Goal: Find specific page/section: Find specific page/section

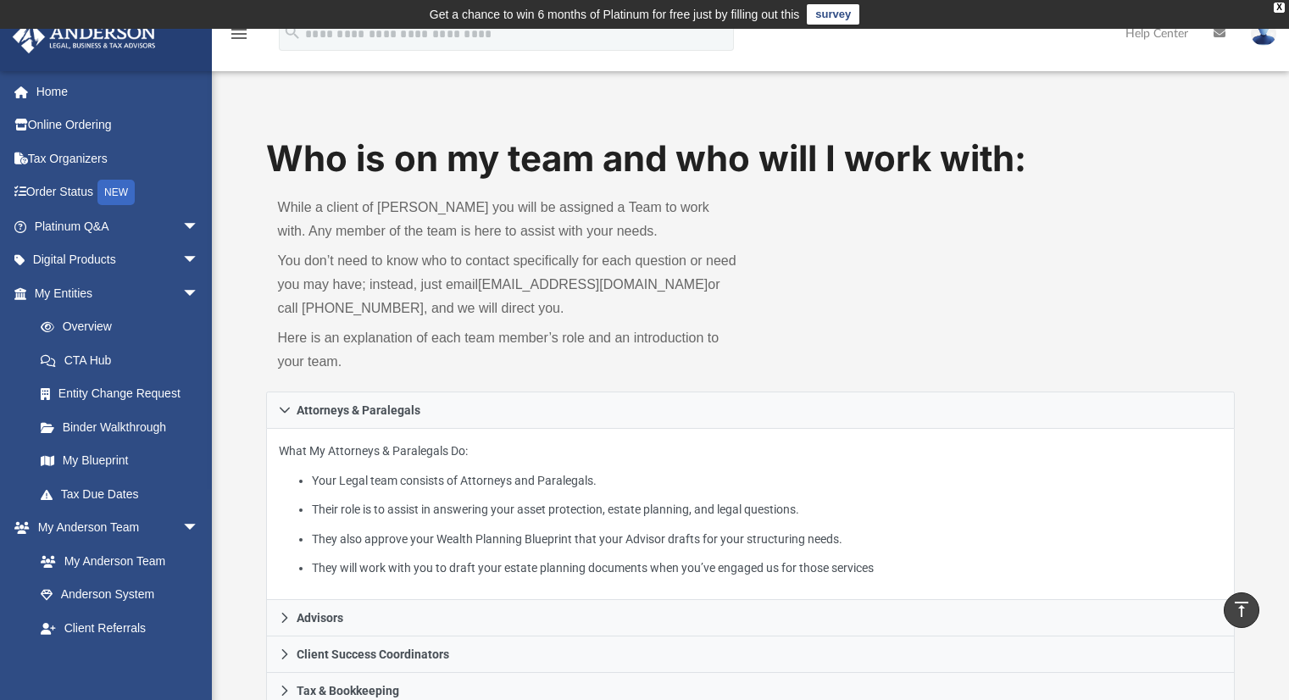
scroll to position [593, 0]
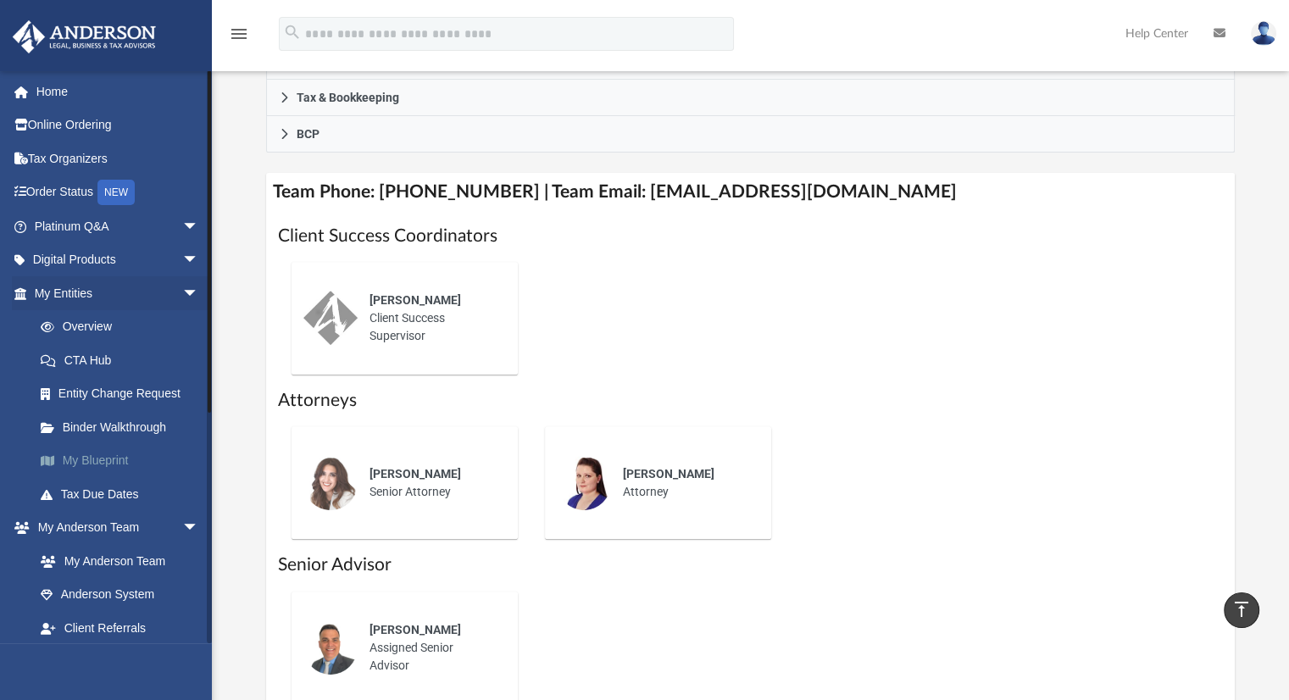
click at [110, 466] on link "My Blueprint" at bounding box center [124, 461] width 201 height 34
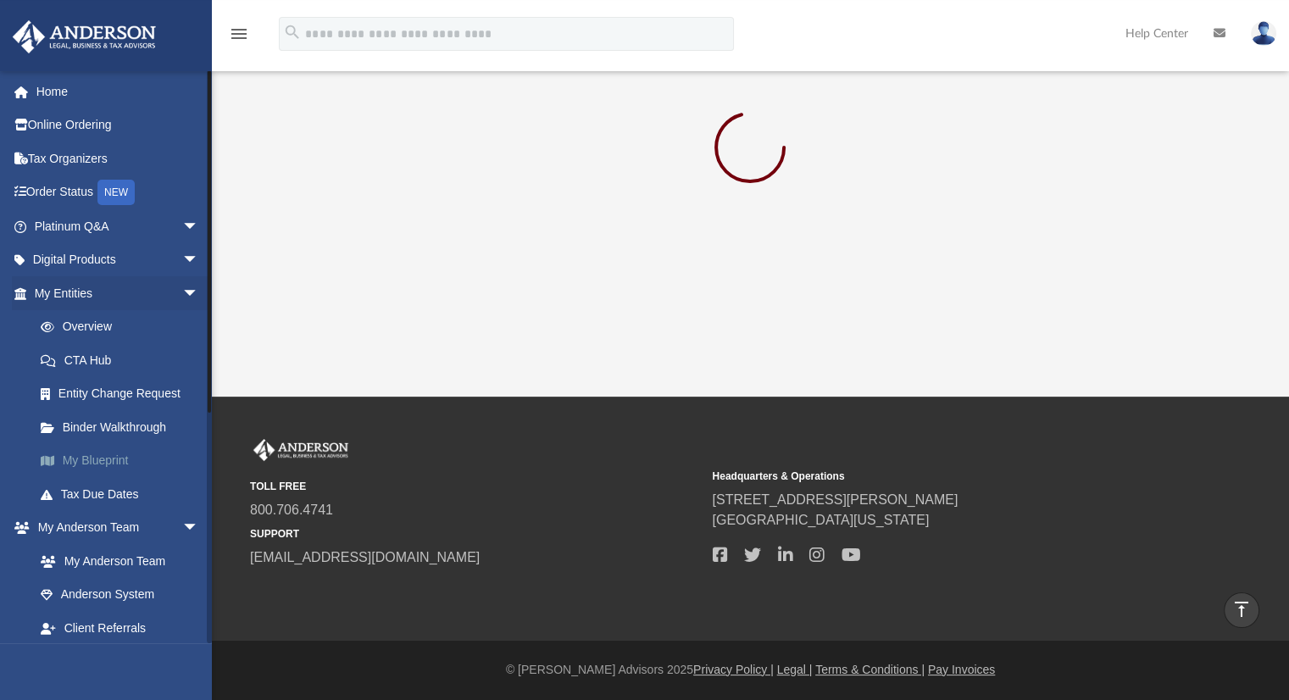
scroll to position [29, 0]
click at [111, 465] on link "My Blueprint" at bounding box center [124, 461] width 201 height 34
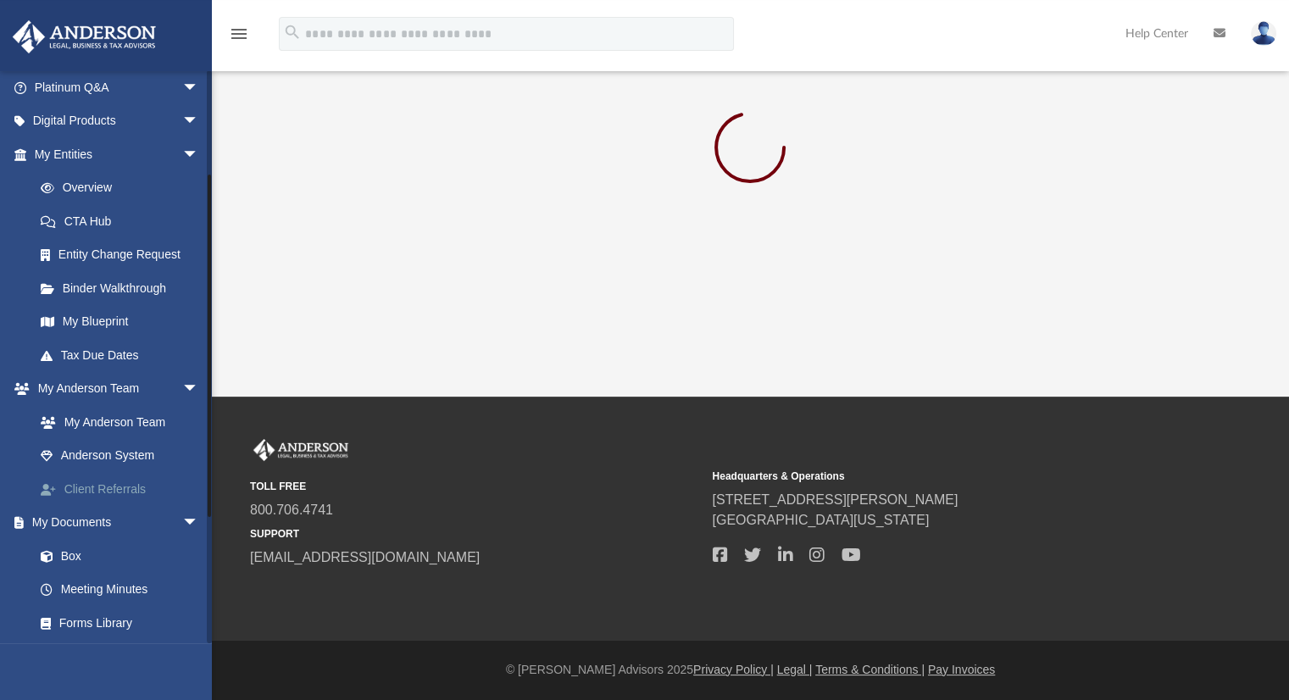
scroll to position [170, 0]
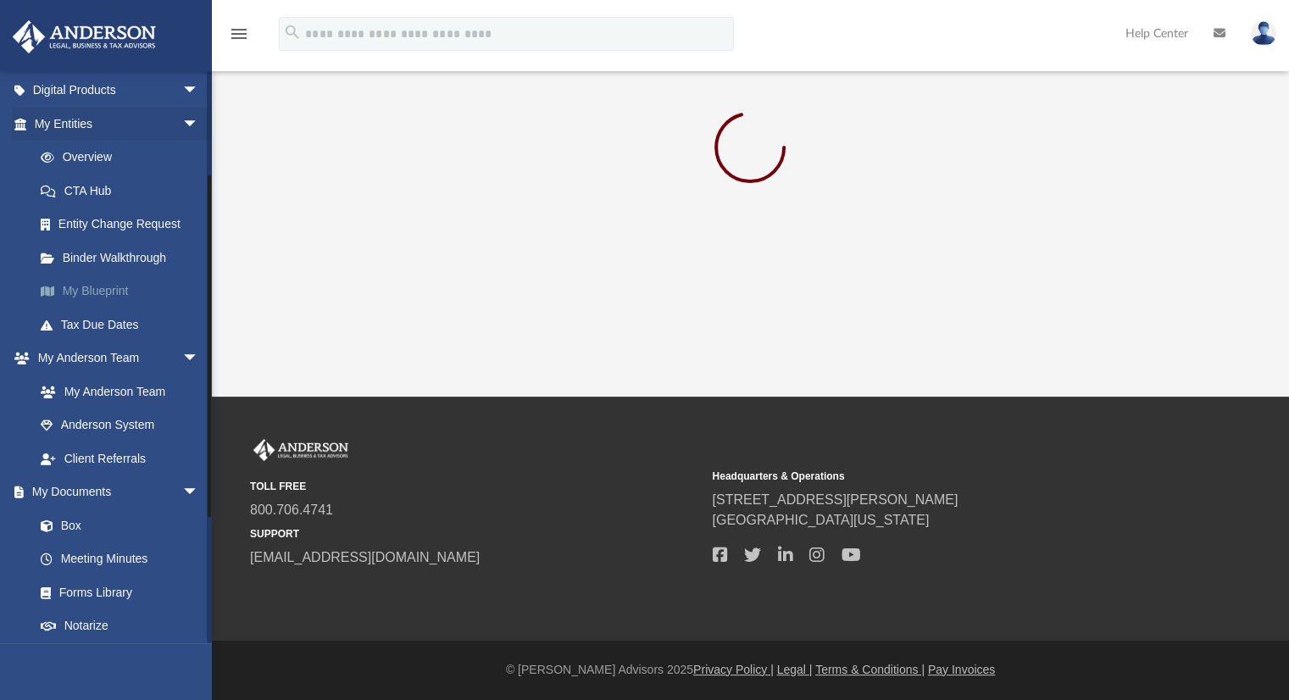
click at [124, 288] on link "My Blueprint" at bounding box center [124, 292] width 201 height 34
click at [1278, 33] on link at bounding box center [1264, 33] width 51 height 75
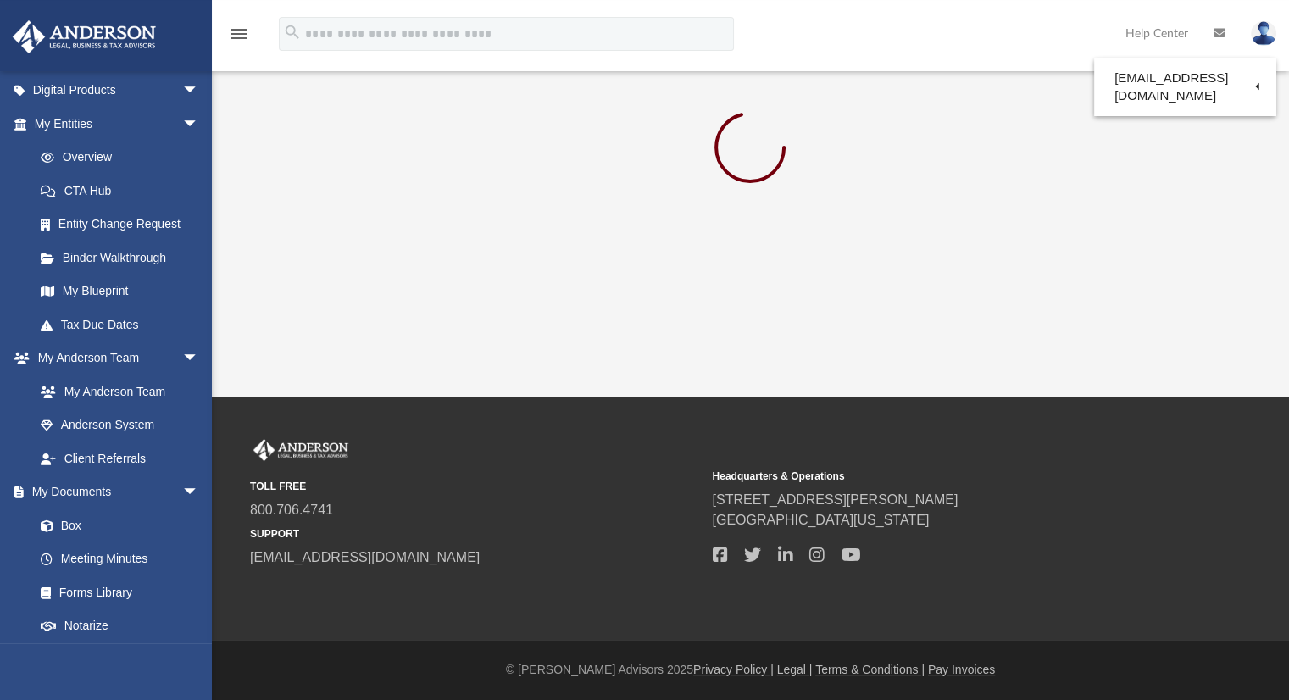
click at [1255, 38] on img at bounding box center [1263, 33] width 25 height 25
click at [1265, 30] on img at bounding box center [1263, 33] width 25 height 25
click at [1255, 39] on img at bounding box center [1263, 33] width 25 height 25
click at [1262, 31] on img at bounding box center [1263, 33] width 25 height 25
click at [1259, 29] on img at bounding box center [1263, 33] width 25 height 25
